Goal: Browse casually

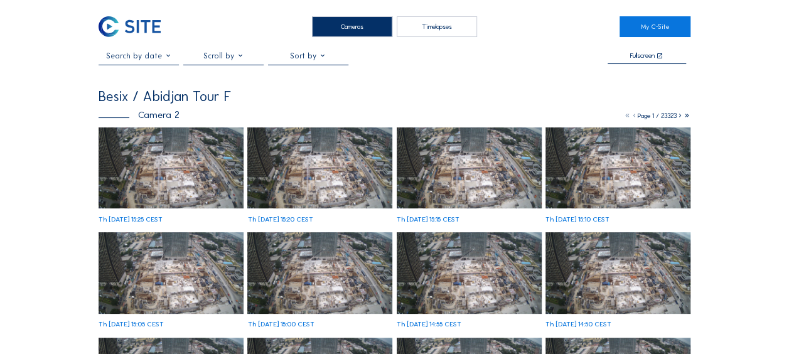
click at [158, 146] on img at bounding box center [171, 168] width 145 height 82
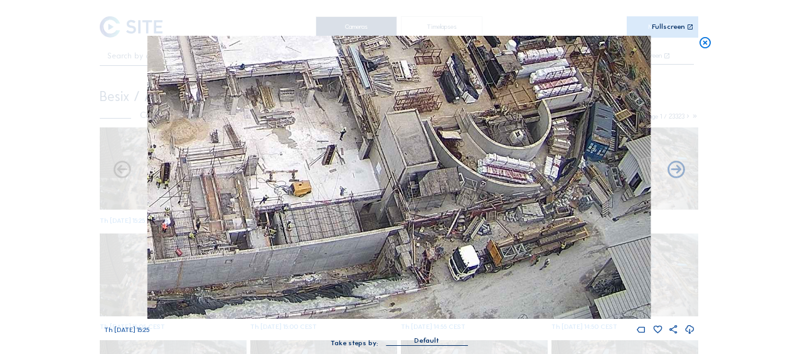
drag, startPoint x: 544, startPoint y: 279, endPoint x: 501, endPoint y: 223, distance: 69.4
click at [508, 212] on img at bounding box center [398, 177] width 503 height 283
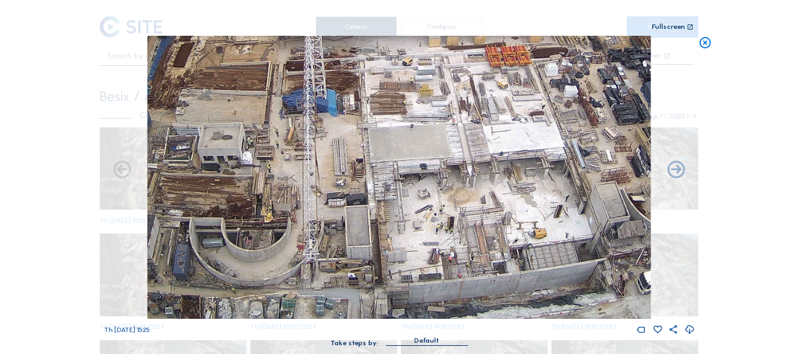
drag, startPoint x: 279, startPoint y: 243, endPoint x: 458, endPoint y: 245, distance: 178.9
click at [482, 240] on img at bounding box center [398, 177] width 503 height 283
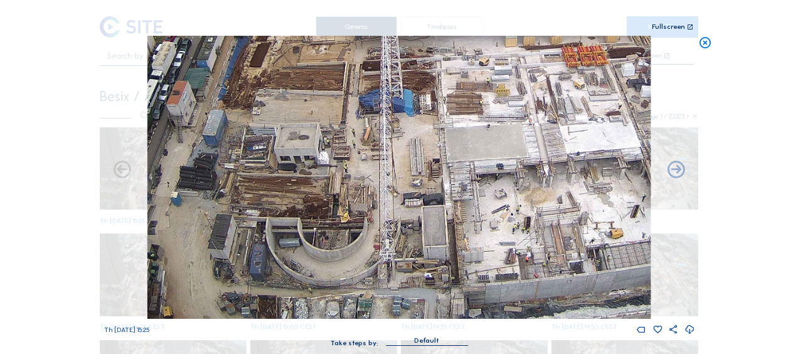
drag, startPoint x: 259, startPoint y: 240, endPoint x: 351, endPoint y: 221, distance: 94.8
click at [351, 221] on img at bounding box center [398, 177] width 503 height 283
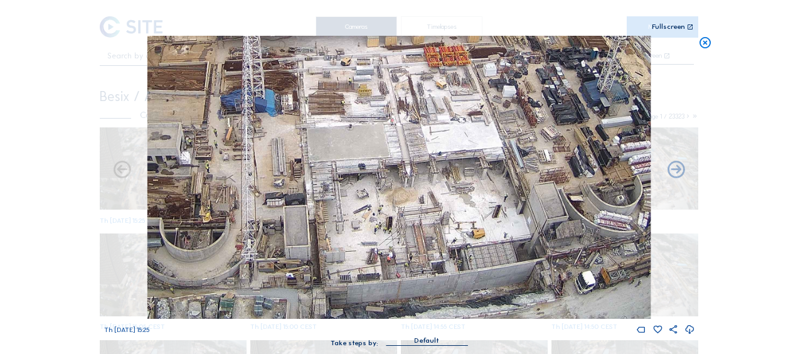
drag, startPoint x: 446, startPoint y: 247, endPoint x: 291, endPoint y: 246, distance: 155.0
click at [291, 246] on img at bounding box center [398, 177] width 503 height 283
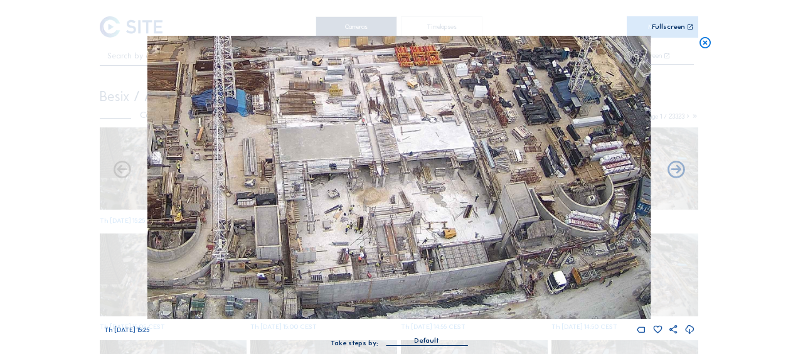
drag, startPoint x: 448, startPoint y: 265, endPoint x: 367, endPoint y: 237, distance: 85.5
click at [369, 238] on img at bounding box center [398, 177] width 503 height 283
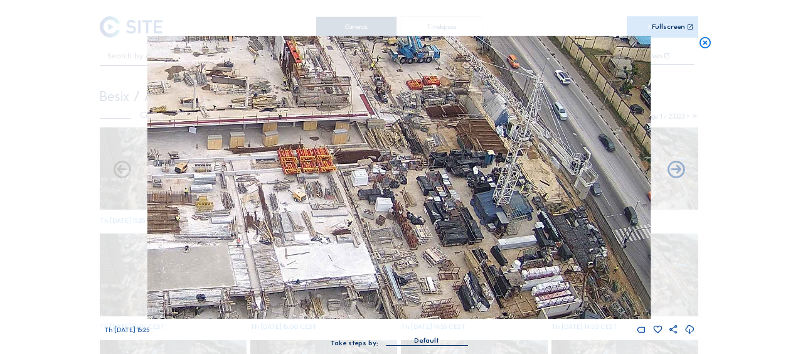
drag, startPoint x: 383, startPoint y: 95, endPoint x: 436, endPoint y: 264, distance: 176.3
click at [436, 264] on img at bounding box center [398, 177] width 503 height 283
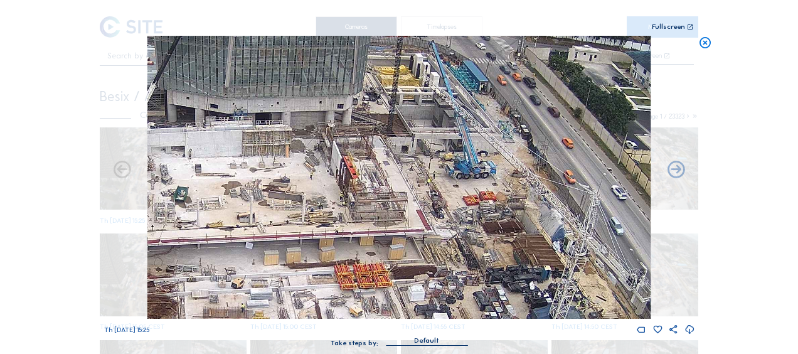
drag, startPoint x: 385, startPoint y: 137, endPoint x: 444, endPoint y: 238, distance: 117.0
click at [443, 246] on img at bounding box center [398, 177] width 503 height 283
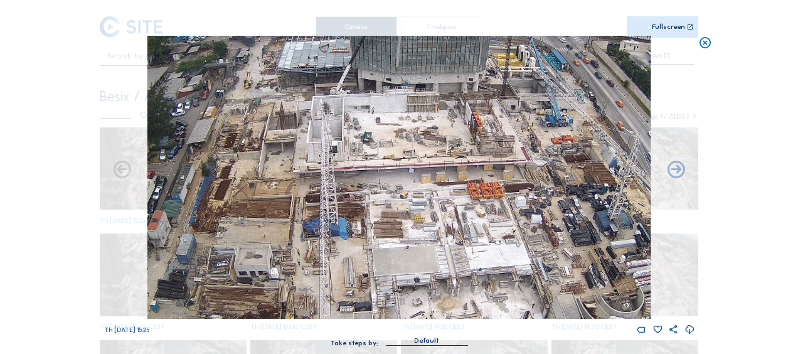
drag, startPoint x: 331, startPoint y: 218, endPoint x: 425, endPoint y: 166, distance: 107.0
click at [425, 166] on img at bounding box center [398, 177] width 503 height 283
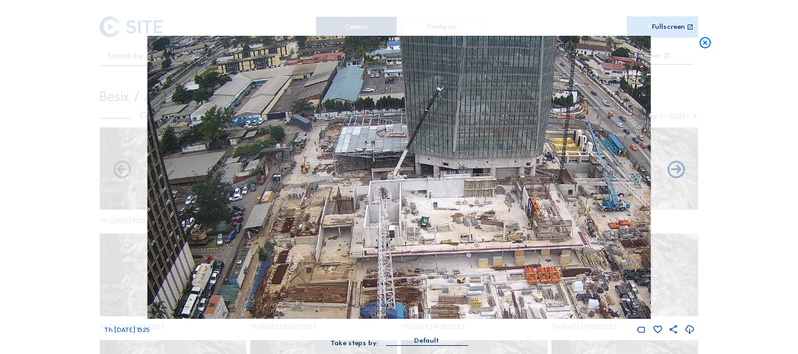
drag, startPoint x: 263, startPoint y: 110, endPoint x: 305, endPoint y: 164, distance: 67.9
click at [318, 190] on img at bounding box center [398, 177] width 503 height 283
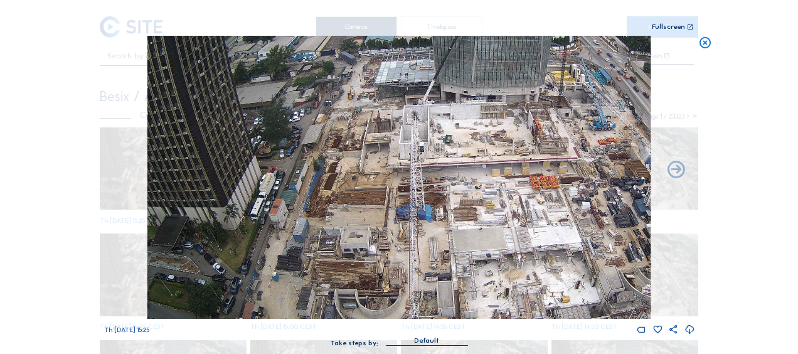
drag, startPoint x: 301, startPoint y: 241, endPoint x: 345, endPoint y: 176, distance: 78.2
click at [345, 176] on img at bounding box center [398, 177] width 503 height 283
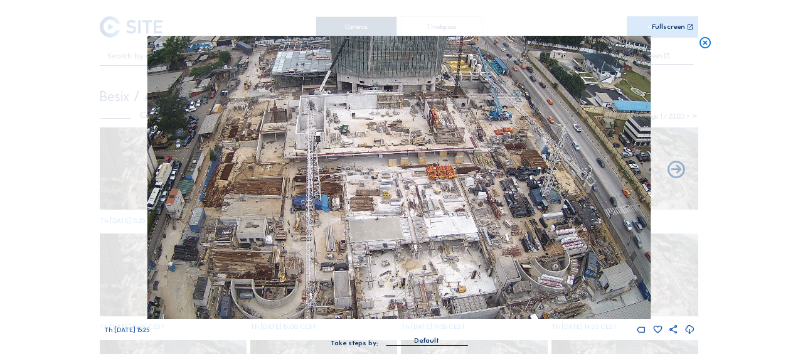
drag, startPoint x: 420, startPoint y: 208, endPoint x: 316, endPoint y: 198, distance: 104.0
click at [316, 198] on img at bounding box center [398, 177] width 503 height 283
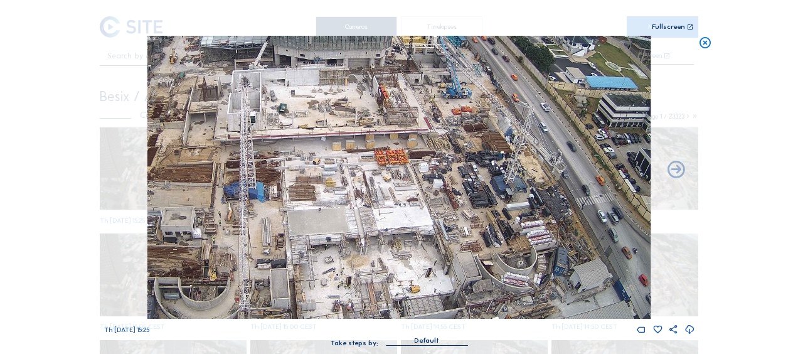
drag, startPoint x: 301, startPoint y: 246, endPoint x: 340, endPoint y: 188, distance: 70.5
click at [340, 188] on img at bounding box center [398, 177] width 503 height 283
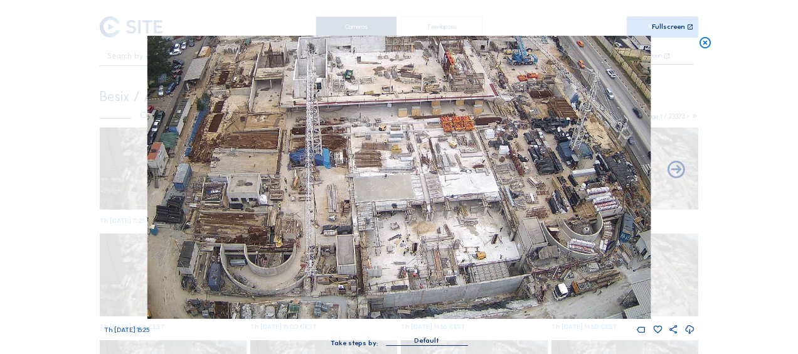
drag, startPoint x: 250, startPoint y: 213, endPoint x: 289, endPoint y: 196, distance: 42.4
click at [289, 196] on img at bounding box center [398, 177] width 503 height 283
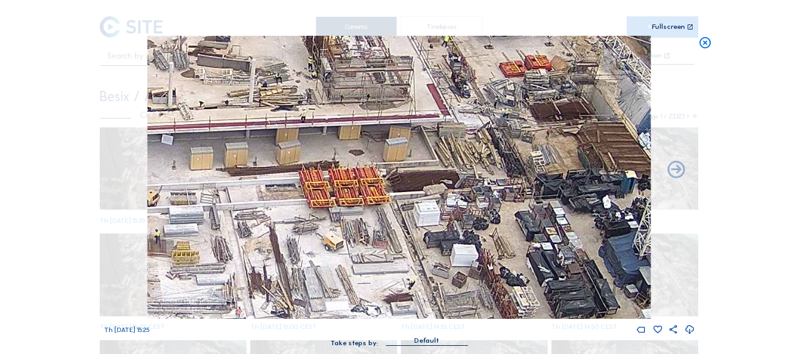
drag, startPoint x: 510, startPoint y: 94, endPoint x: 531, endPoint y: 151, distance: 60.4
click at [531, 151] on img at bounding box center [398, 177] width 503 height 283
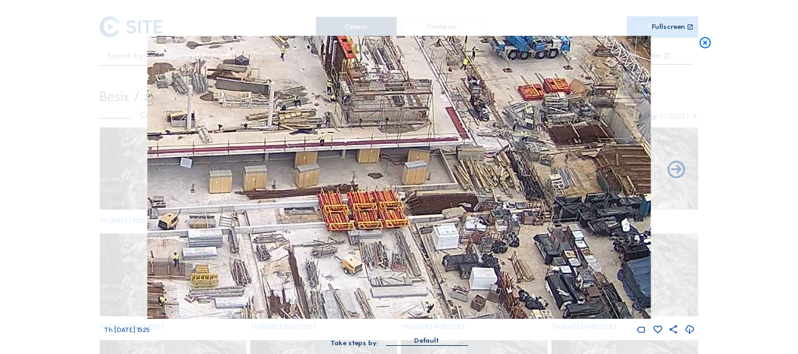
drag, startPoint x: 508, startPoint y: 106, endPoint x: 527, endPoint y: 129, distance: 29.9
click at [527, 129] on img at bounding box center [398, 177] width 503 height 283
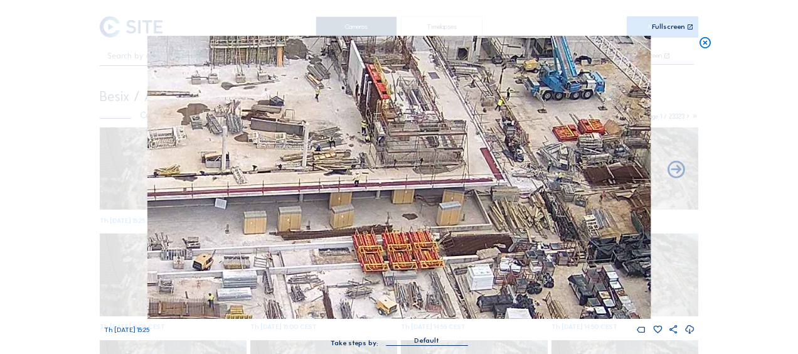
drag, startPoint x: 481, startPoint y: 60, endPoint x: 514, endPoint y: 100, distance: 51.7
click at [514, 100] on img at bounding box center [398, 177] width 503 height 283
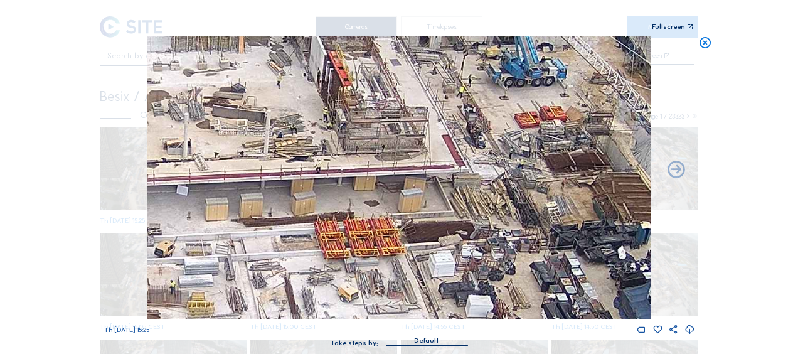
drag, startPoint x: 566, startPoint y: 191, endPoint x: 545, endPoint y: 183, distance: 22.8
click at [545, 183] on img at bounding box center [398, 177] width 503 height 283
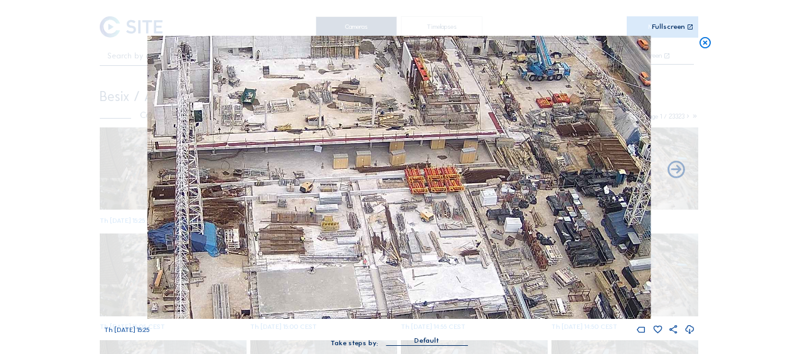
drag, startPoint x: 511, startPoint y: 189, endPoint x: 547, endPoint y: 136, distance: 64.2
click at [547, 137] on img at bounding box center [398, 177] width 503 height 283
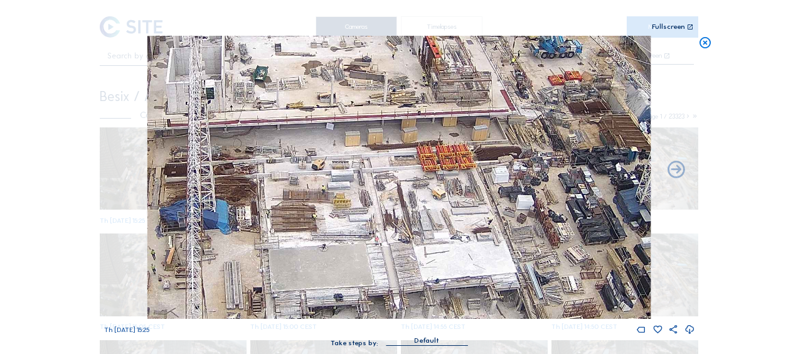
click at [515, 115] on img at bounding box center [398, 177] width 503 height 283
drag, startPoint x: 483, startPoint y: 220, endPoint x: 513, endPoint y: 137, distance: 88.2
click at [512, 133] on img at bounding box center [398, 177] width 503 height 283
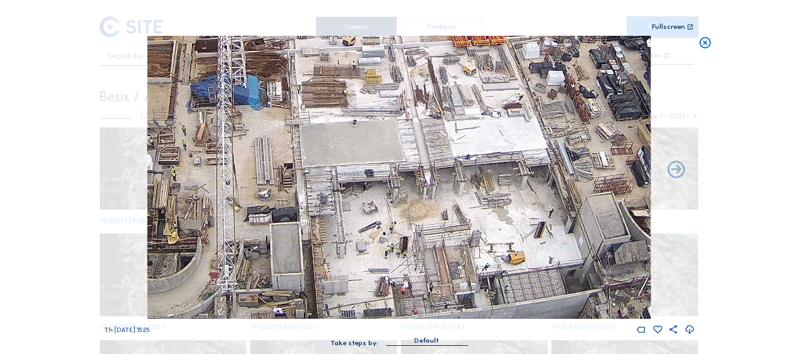
drag, startPoint x: 481, startPoint y: 231, endPoint x: 488, endPoint y: 144, distance: 87.6
click at [488, 144] on img at bounding box center [398, 177] width 503 height 283
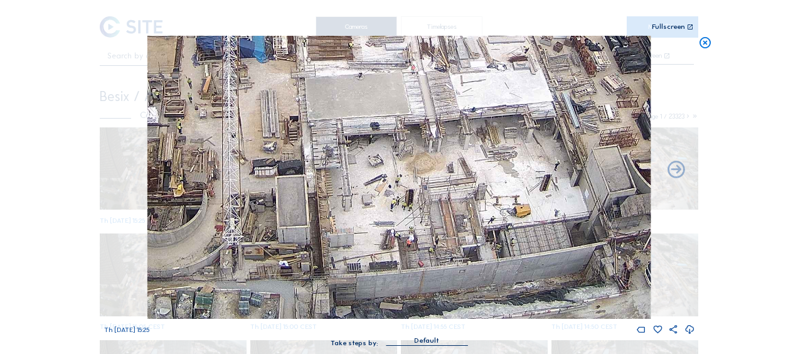
drag, startPoint x: 706, startPoint y: 39, endPoint x: 692, endPoint y: 58, distance: 23.9
click at [706, 40] on icon at bounding box center [706, 43] width 14 height 14
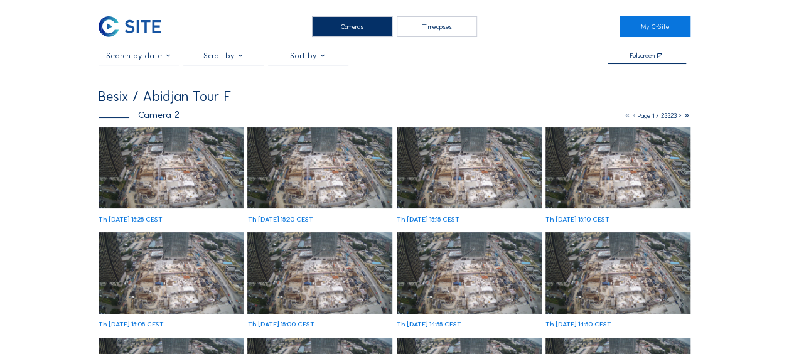
click at [141, 150] on img at bounding box center [171, 168] width 145 height 82
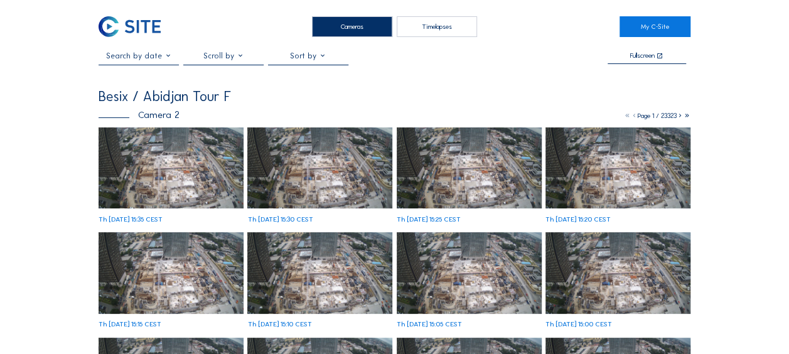
click at [172, 185] on img at bounding box center [171, 168] width 145 height 82
